Goal: Navigation & Orientation: Find specific page/section

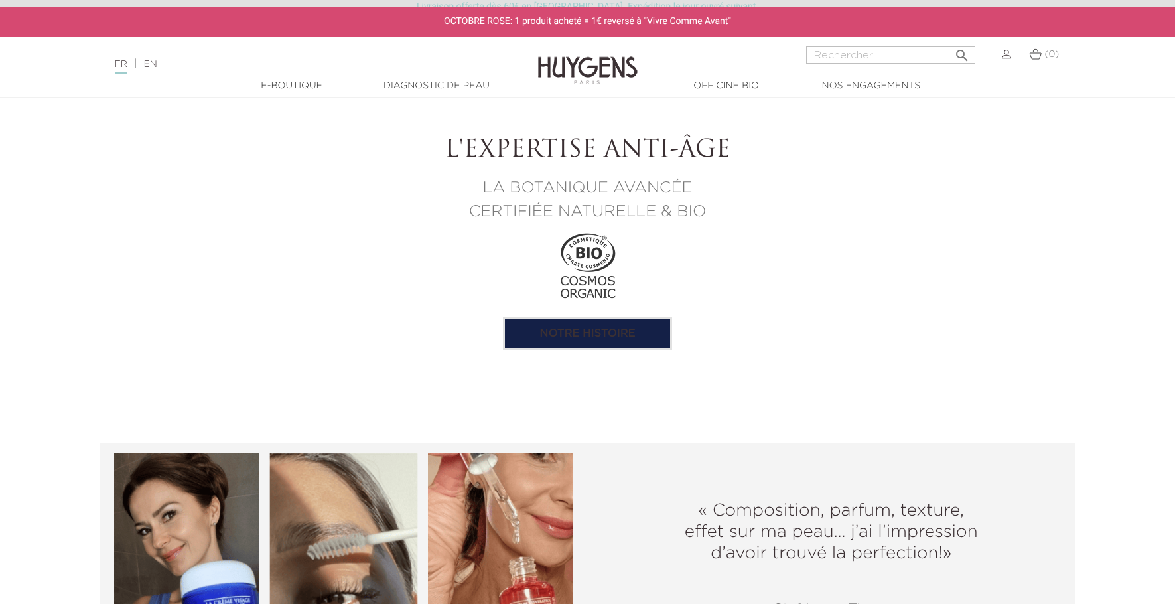
scroll to position [1593, 0]
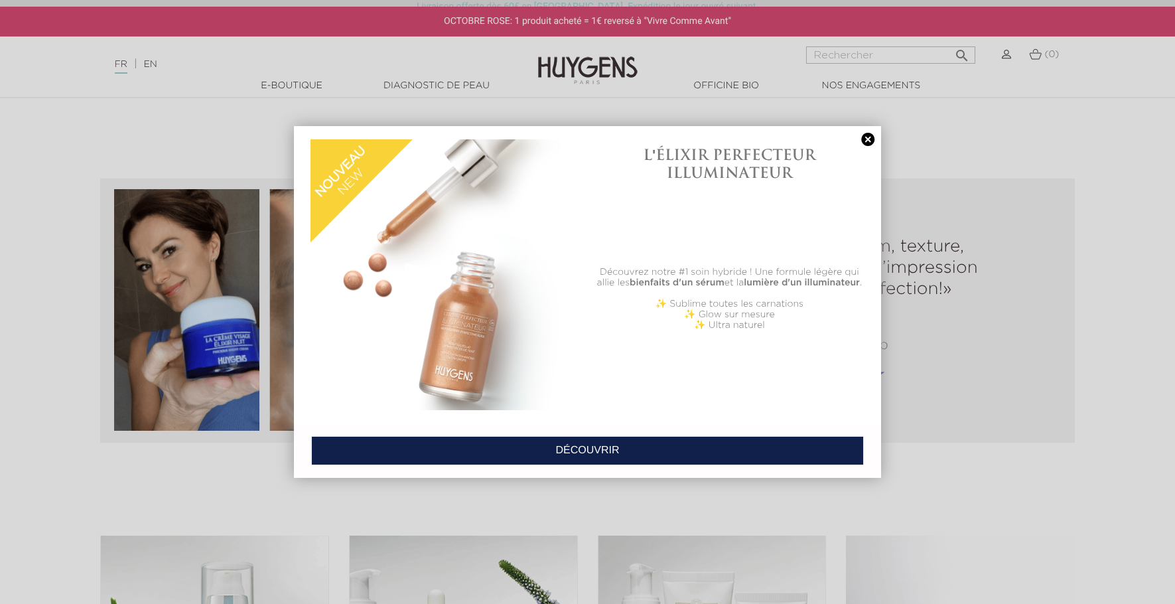
click at [869, 137] on link at bounding box center [868, 140] width 19 height 14
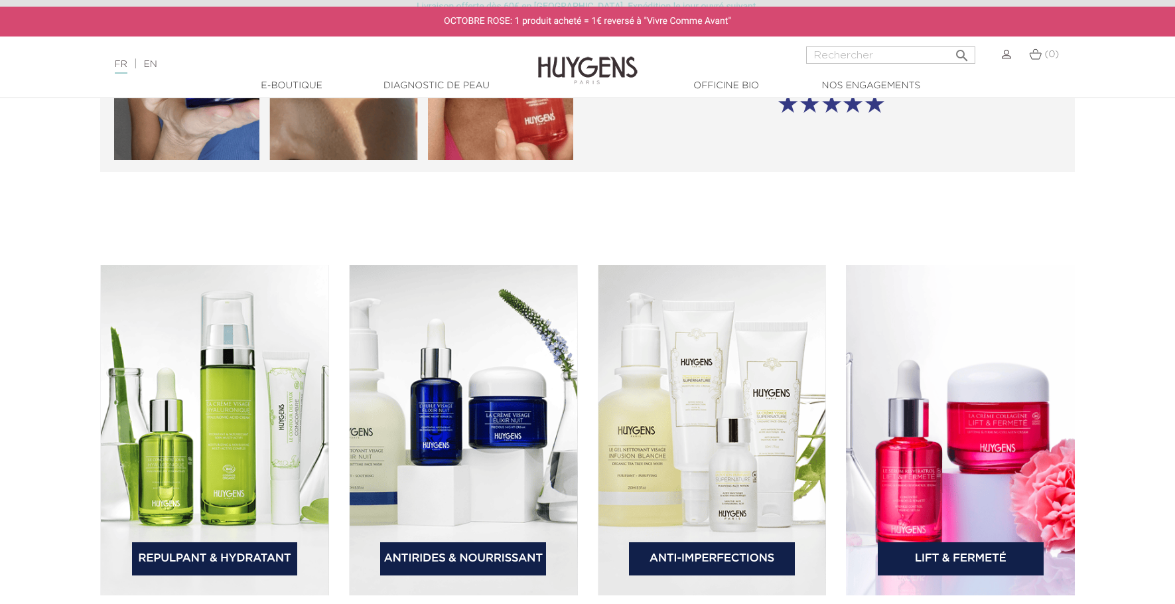
scroll to position [1924, 0]
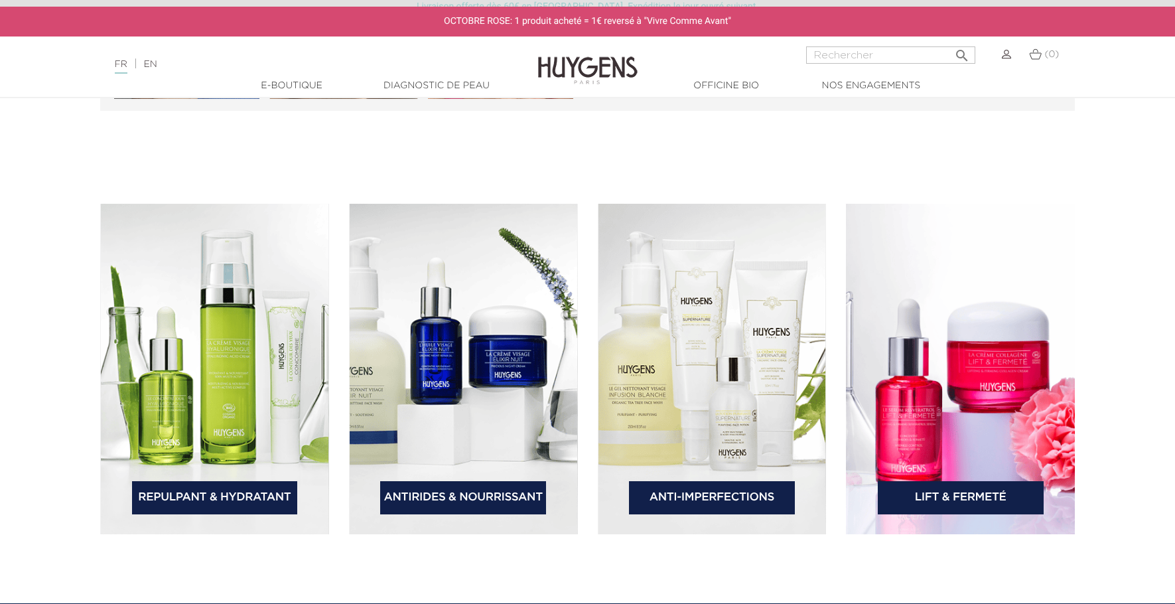
click at [484, 490] on link "Antirides & Nourrissant" at bounding box center [463, 497] width 166 height 33
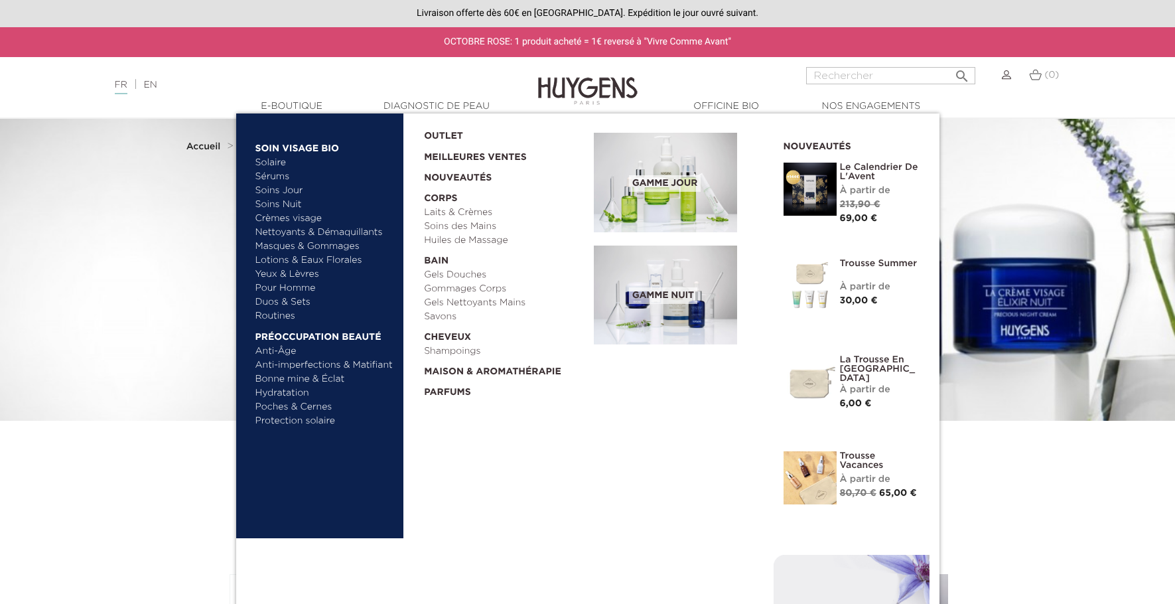
click at [276, 104] on link "  E-Boutique" at bounding box center [292, 107] width 133 height 14
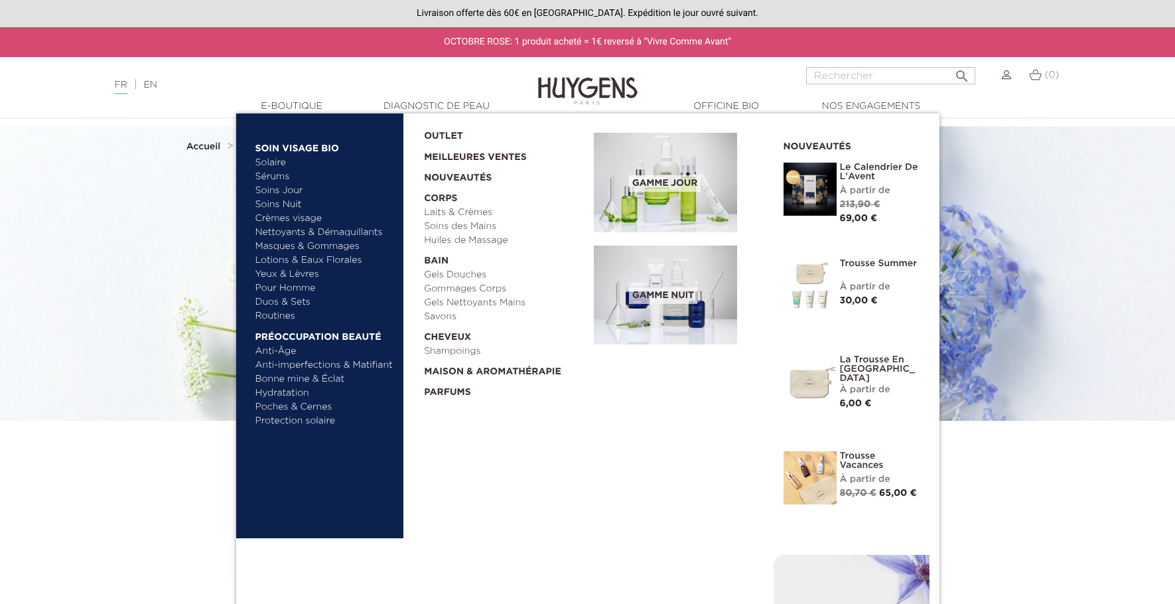
click at [275, 271] on link "Yeux & Lèvres" at bounding box center [324, 274] width 139 height 14
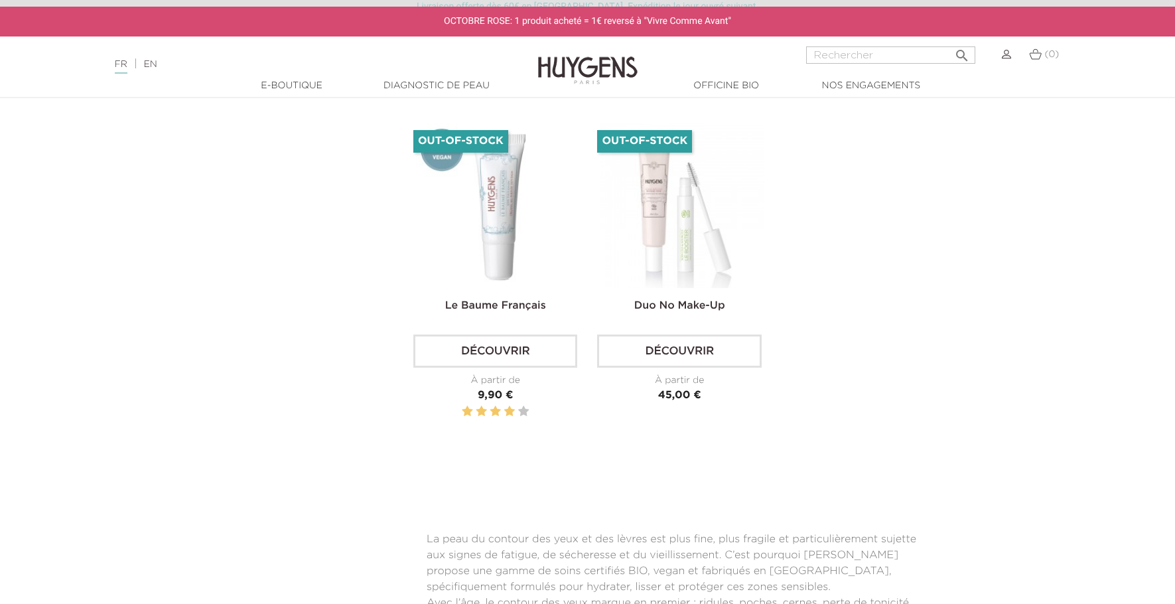
scroll to position [796, 0]
